Goal: Information Seeking & Learning: Learn about a topic

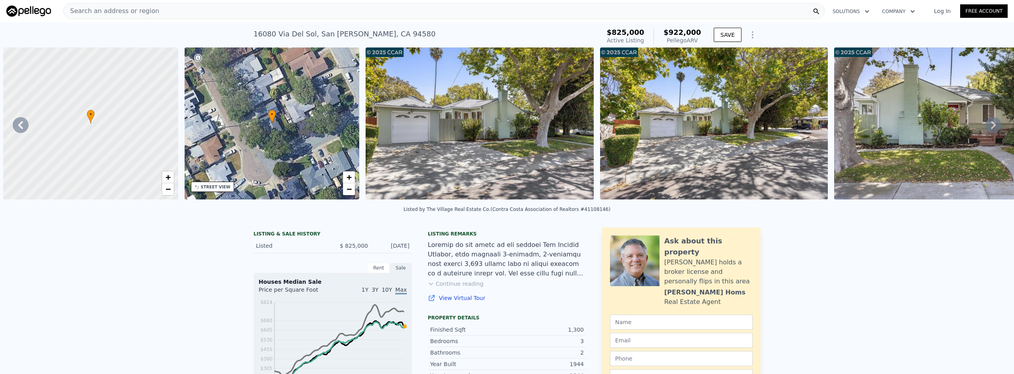
scroll to position [0, 185]
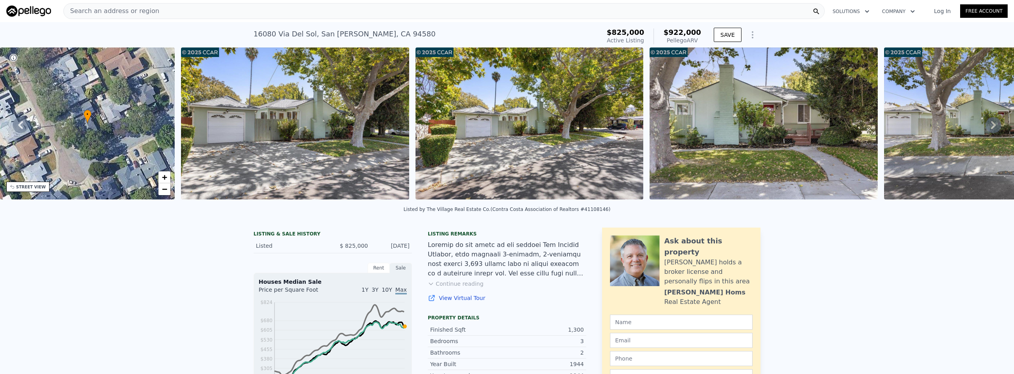
click at [238, 15] on div "Search an address or region" at bounding box center [443, 11] width 761 height 16
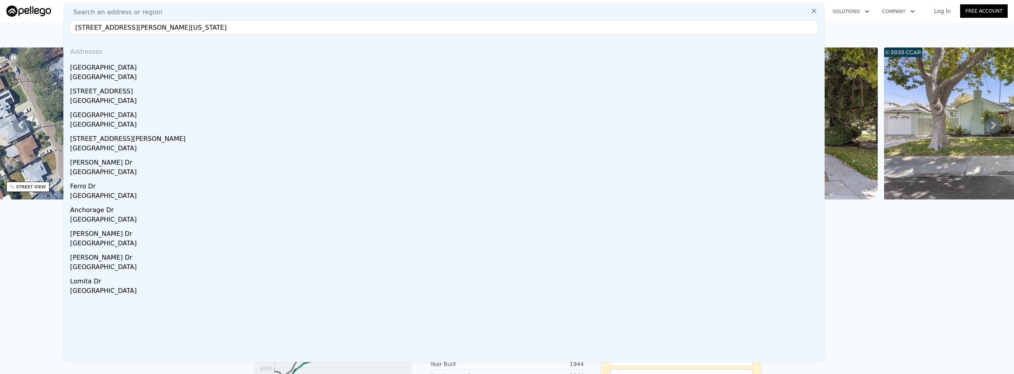
drag, startPoint x: 238, startPoint y: 27, endPoint x: 139, endPoint y: 27, distance: 99.0
click at [139, 27] on input "[STREET_ADDRESS][PERSON_NAME][US_STATE]" at bounding box center [444, 27] width 748 height 14
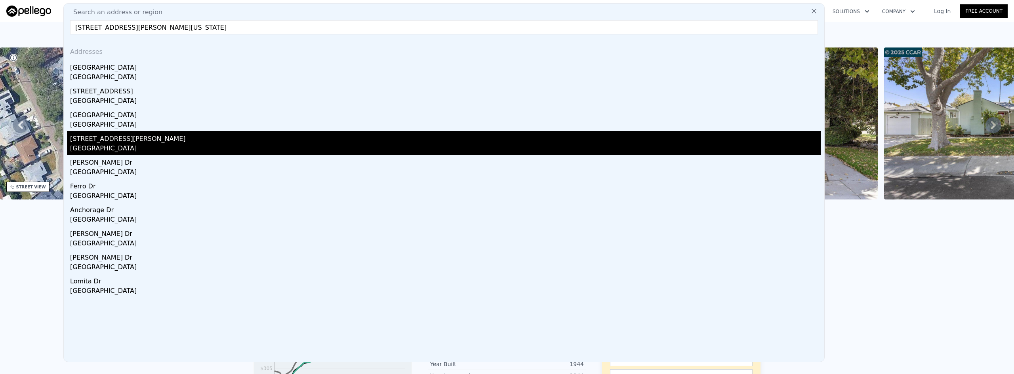
type input "[STREET_ADDRESS][PERSON_NAME][US_STATE]"
click at [172, 137] on div "[STREET_ADDRESS][PERSON_NAME]" at bounding box center [445, 137] width 751 height 13
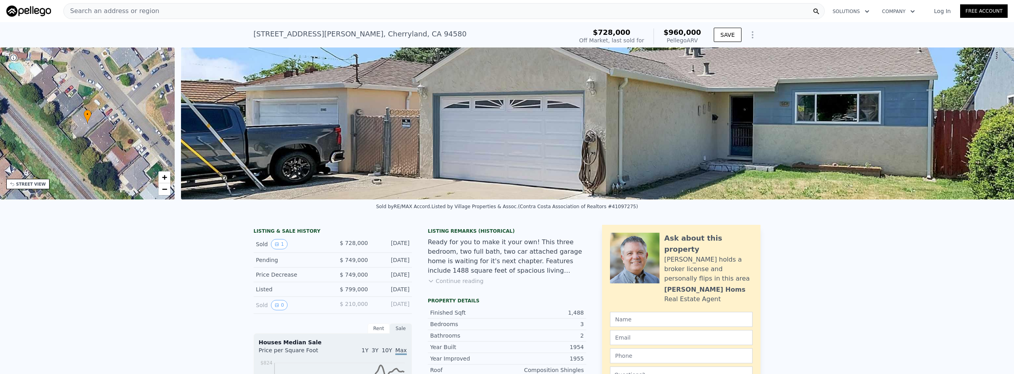
type input "3"
type input "1"
type input "1000"
type input "1208"
type input "4998"
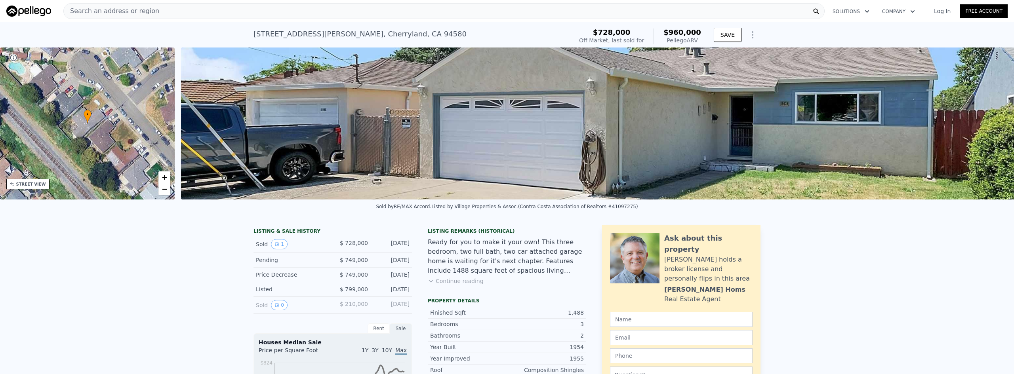
type input "6164"
checkbox input "true"
type input "$ 922,000"
type input "-$ 13,312"
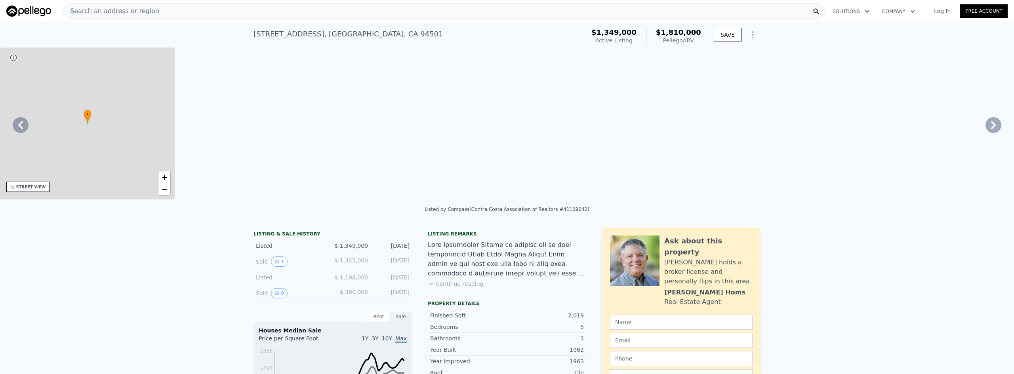
type input "5"
type input "3"
type input "1485"
type input "2433"
type input "3750"
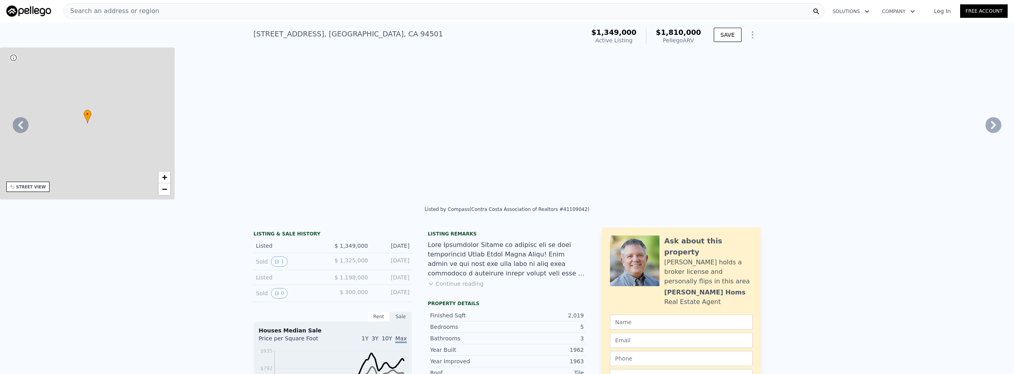
type input "7500"
type input "$ 1,810,000"
type input "8"
type input "$ 231,914"
